Goal: Transaction & Acquisition: Purchase product/service

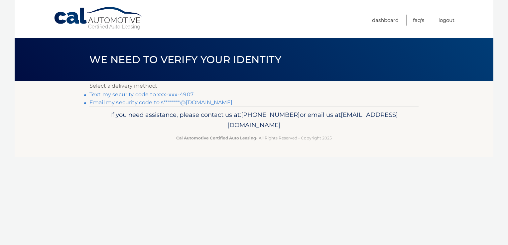
click at [184, 93] on link "Text my security code to xxx-xxx-4907" at bounding box center [141, 94] width 104 height 6
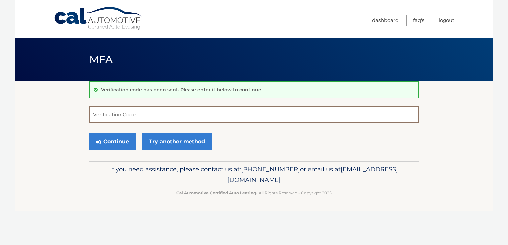
click at [106, 114] on input "Verification Code" at bounding box center [253, 114] width 329 height 17
type input "140530"
click at [109, 141] on button "Continue" at bounding box center [112, 142] width 46 height 17
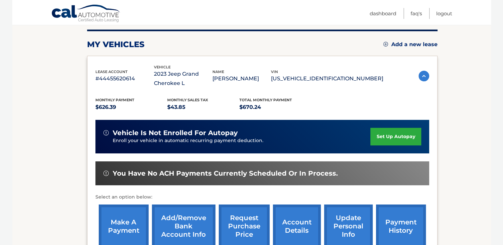
scroll to position [84, 0]
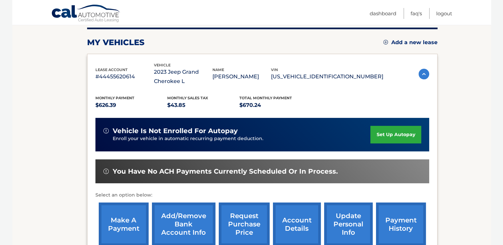
click at [118, 223] on link "make a payment" at bounding box center [124, 225] width 50 height 44
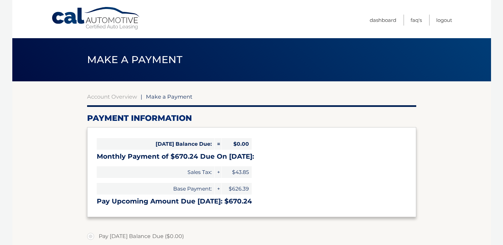
select select "ZDBjNDg0NWUtMDY1Ni00YWQzLWI0MjUtYzA3YTYzNmNkNjVi"
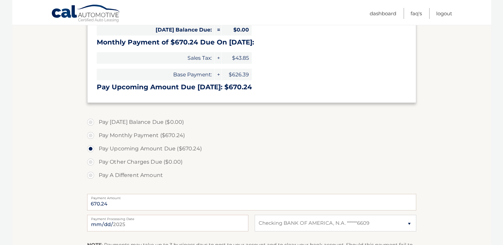
scroll to position [118, 0]
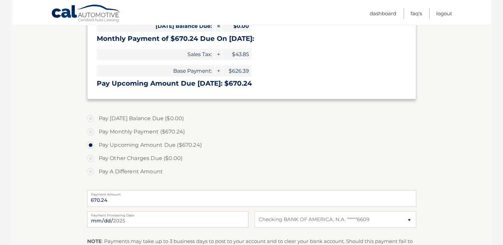
click at [92, 132] on label "Pay Monthly Payment ($670.24)" at bounding box center [251, 131] width 329 height 13
click at [92, 132] on input "Pay Monthly Payment ($670.24)" at bounding box center [93, 130] width 7 height 11
radio input "true"
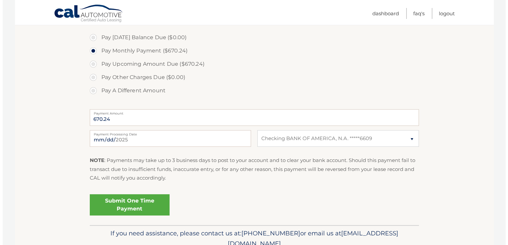
scroll to position [201, 0]
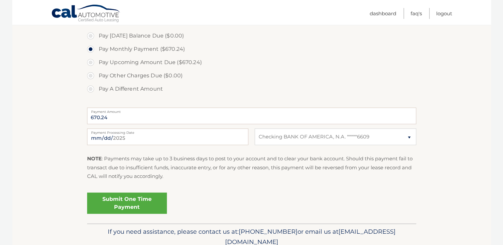
click at [126, 197] on link "Submit One Time Payment" at bounding box center [127, 203] width 80 height 21
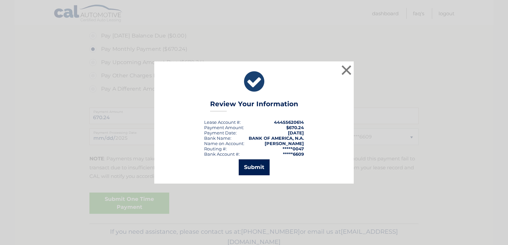
click at [258, 161] on button "Submit" at bounding box center [254, 168] width 31 height 16
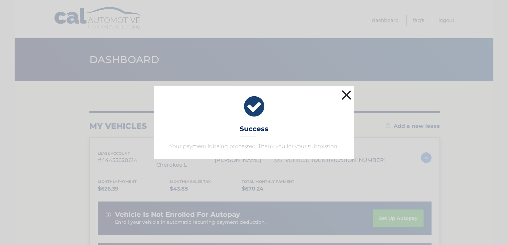
click at [350, 94] on button "×" at bounding box center [346, 94] width 13 height 13
